Goal: Navigation & Orientation: Find specific page/section

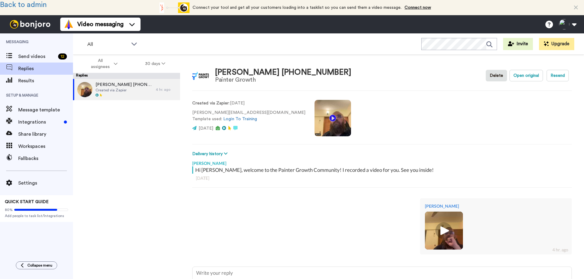
type textarea "x"
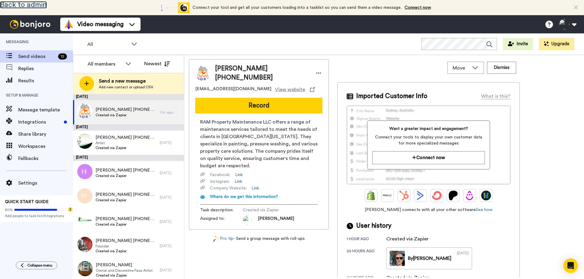
click at [41, 5] on link "Back to admin" at bounding box center [23, 4] width 47 height 7
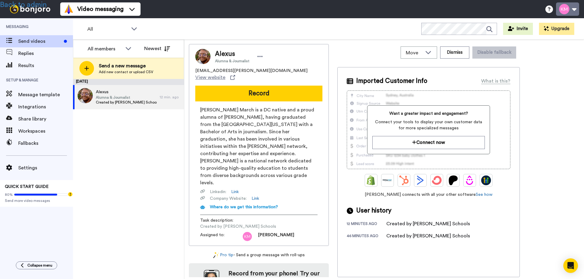
click at [564, 12] on button at bounding box center [567, 8] width 23 height 13
